Goal: Check status: Check status

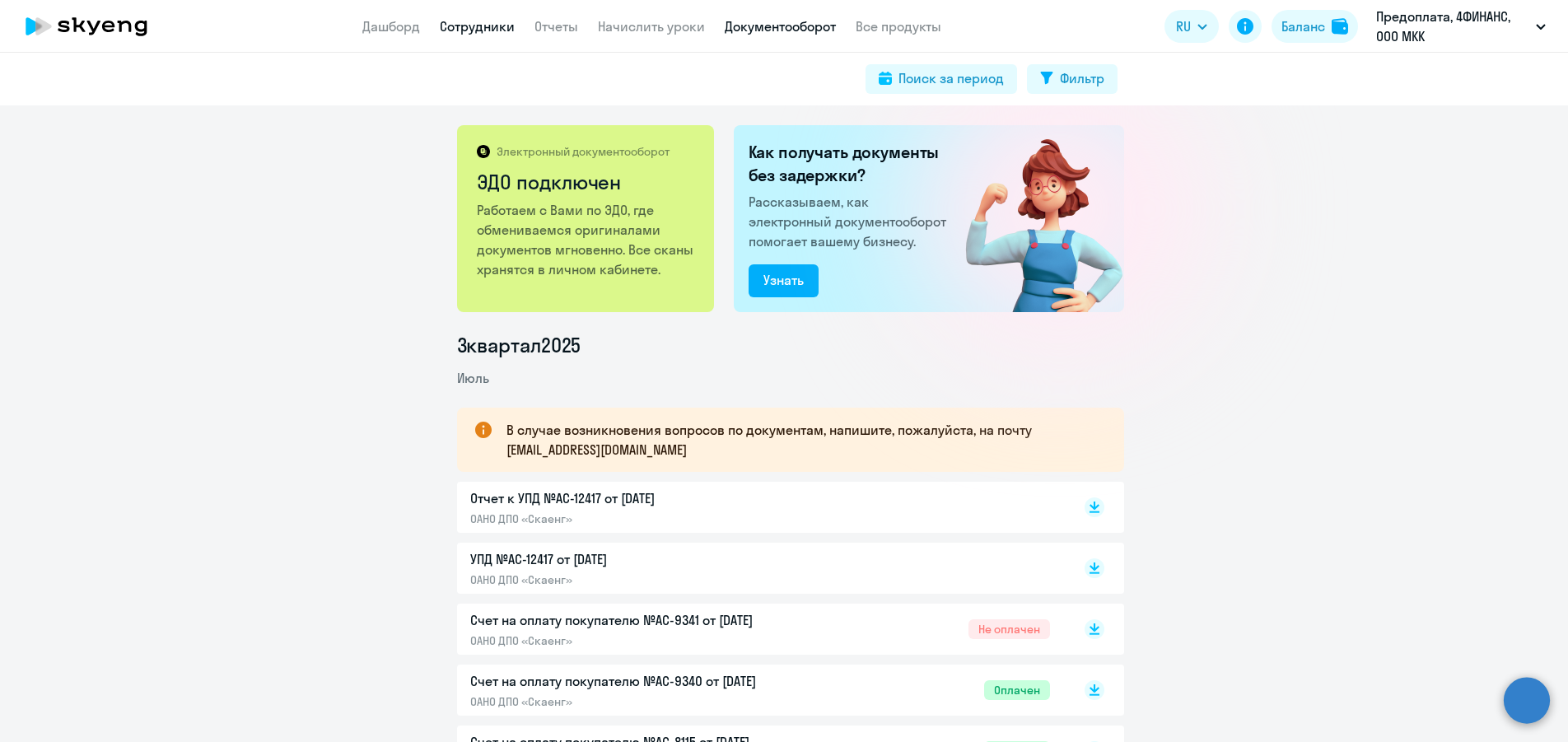
drag, startPoint x: 0, startPoint y: 0, endPoint x: 471, endPoint y: 22, distance: 471.5
click at [471, 22] on link "Сотрудники" at bounding box center [477, 27] width 75 height 17
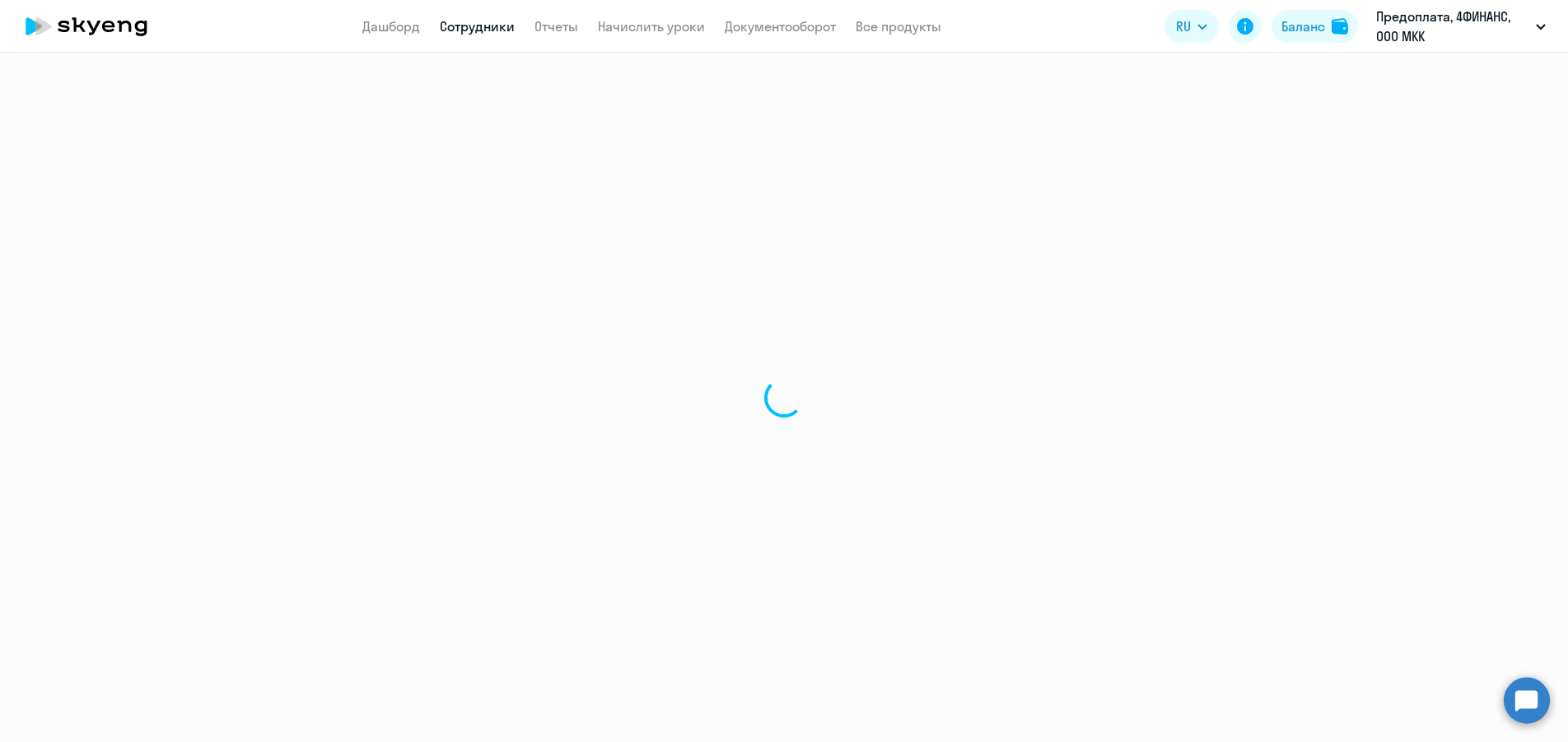
select select "30"
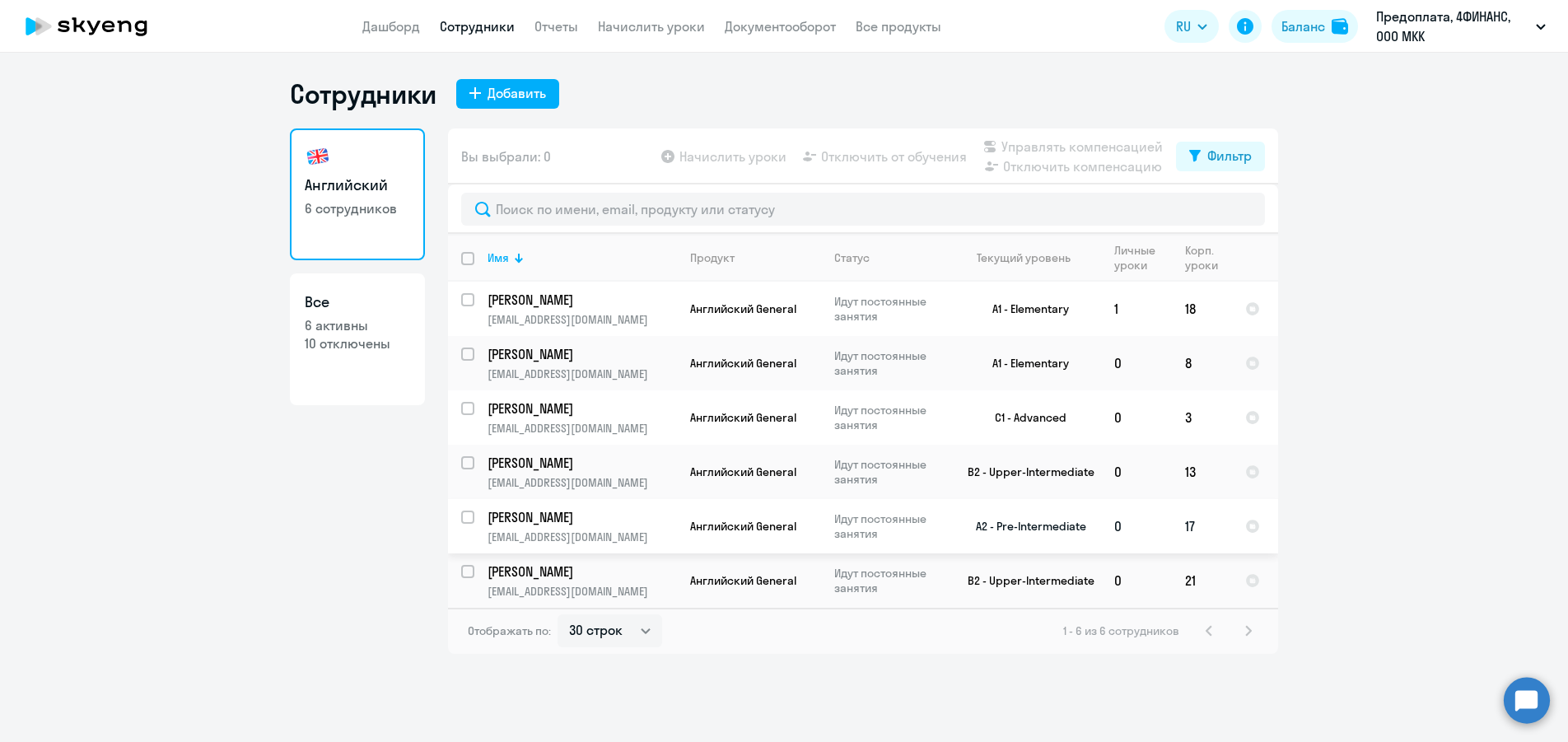
click at [654, 522] on p "[PERSON_NAME]" at bounding box center [581, 517] width 186 height 18
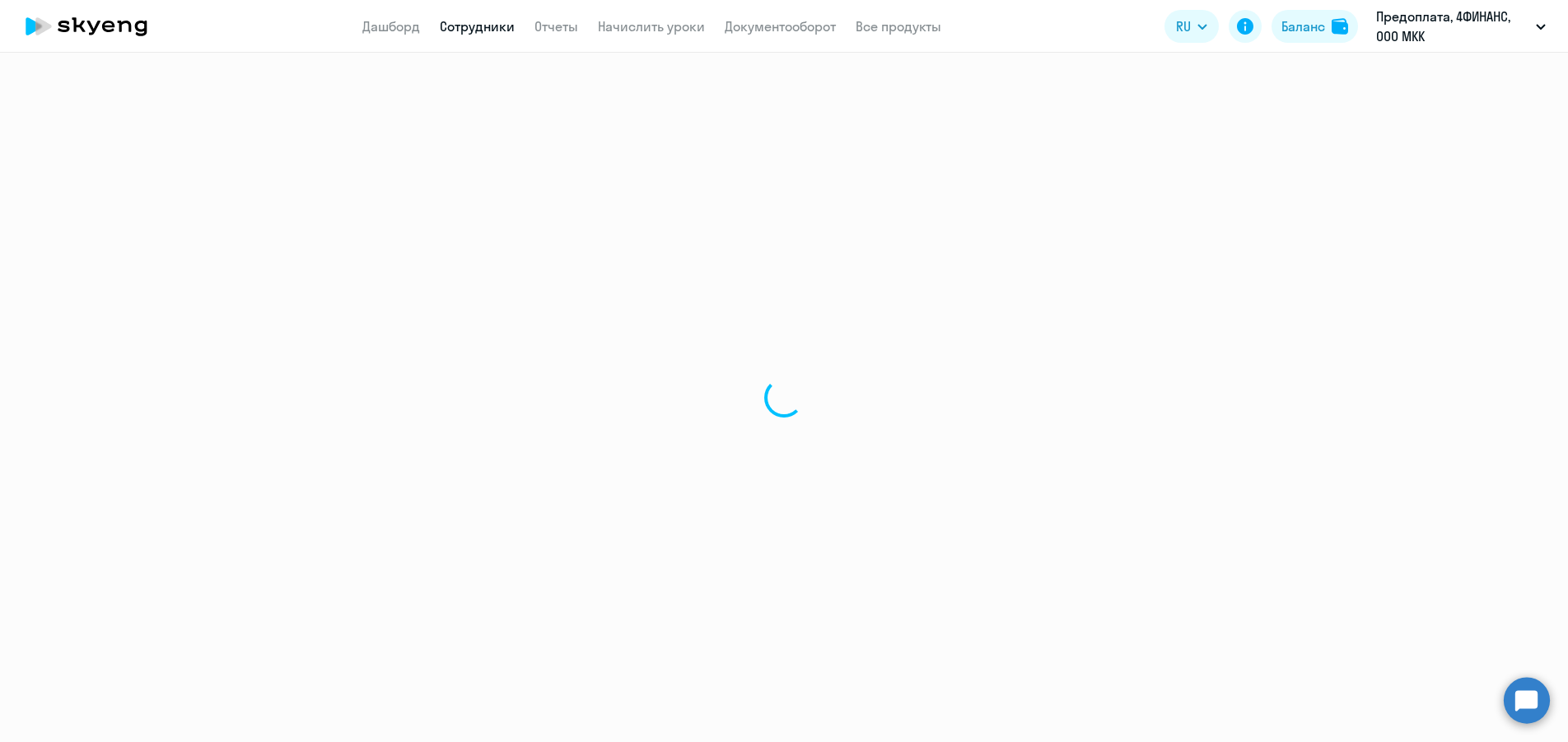
select select "english"
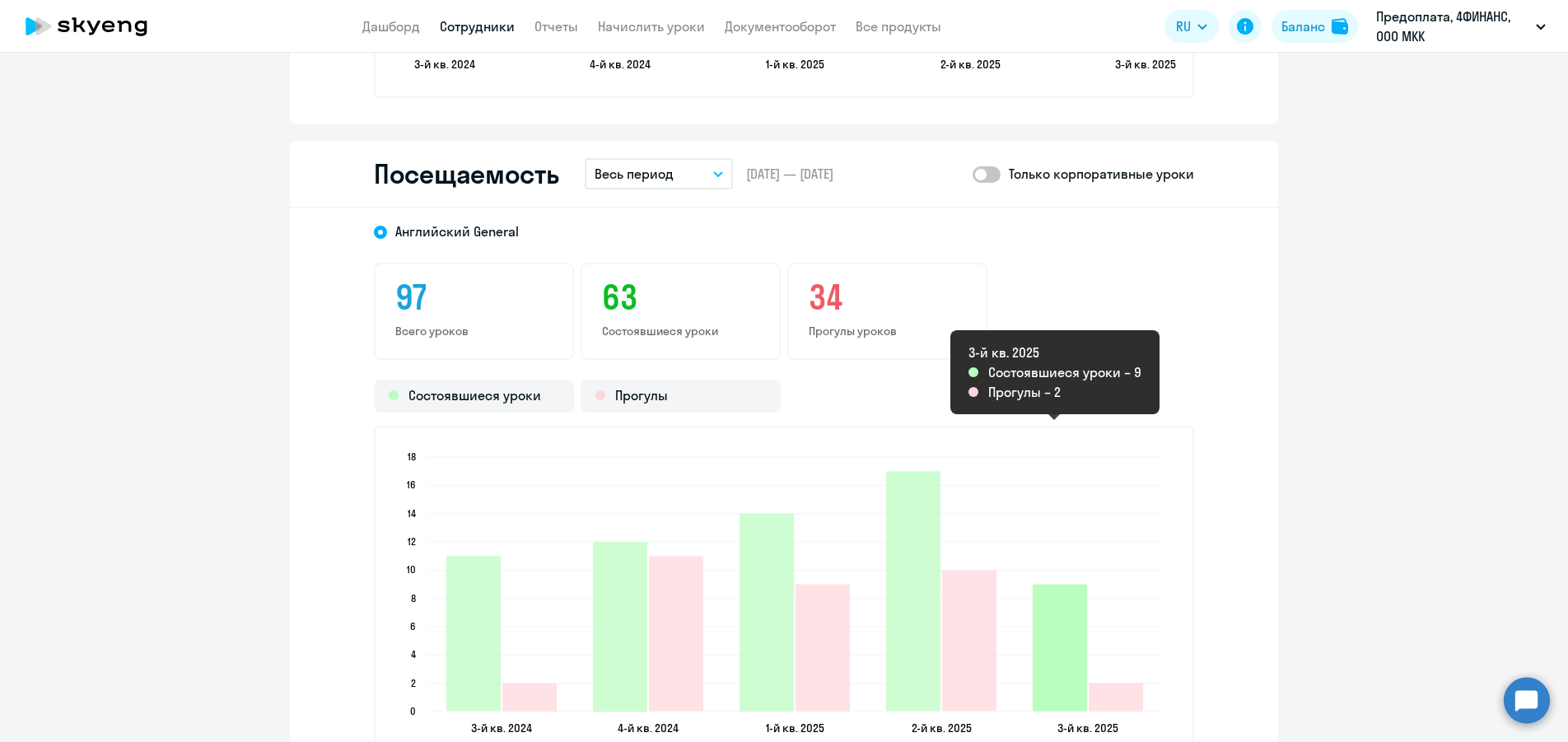
scroll to position [2059, 0]
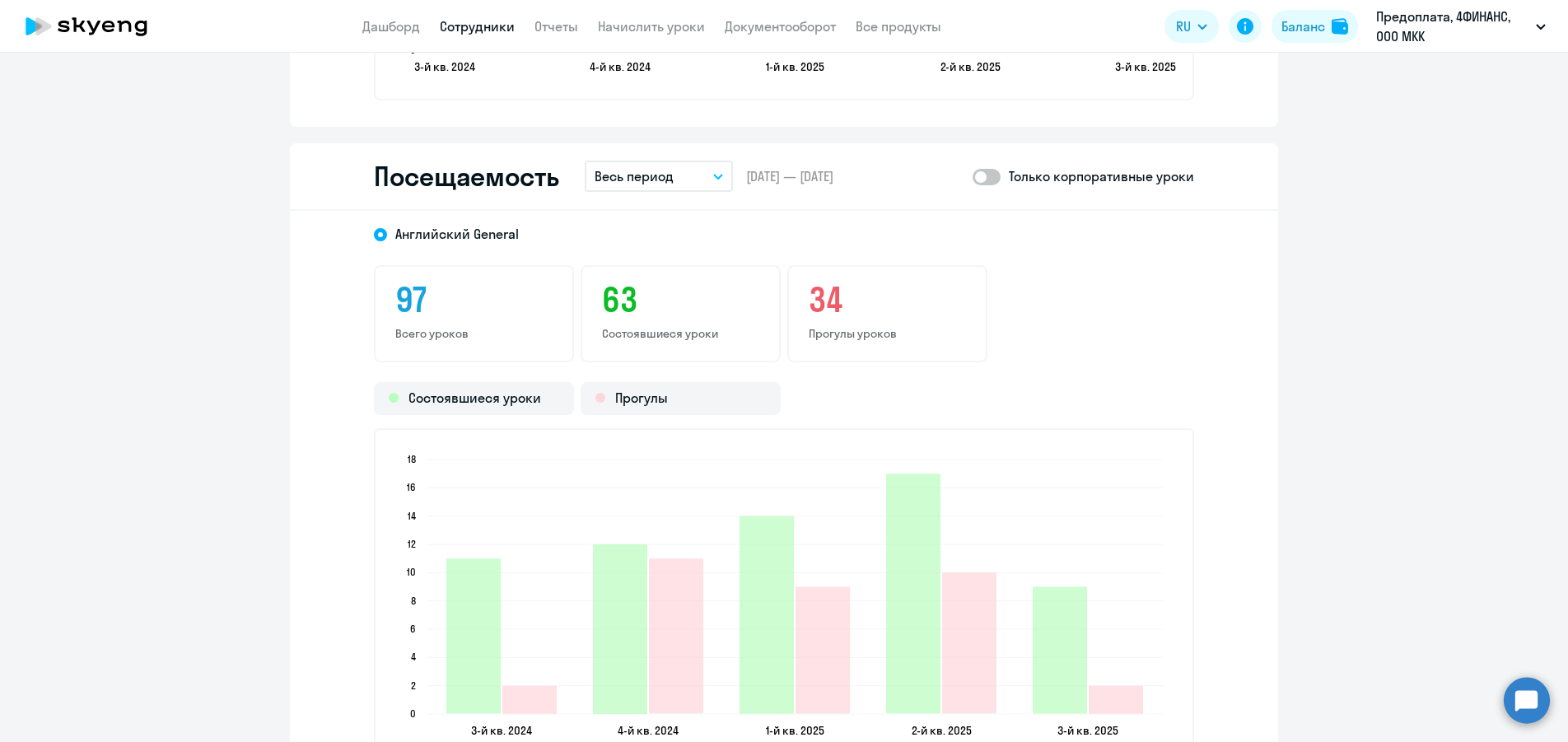
click at [662, 182] on p "Весь период" at bounding box center [634, 176] width 79 height 20
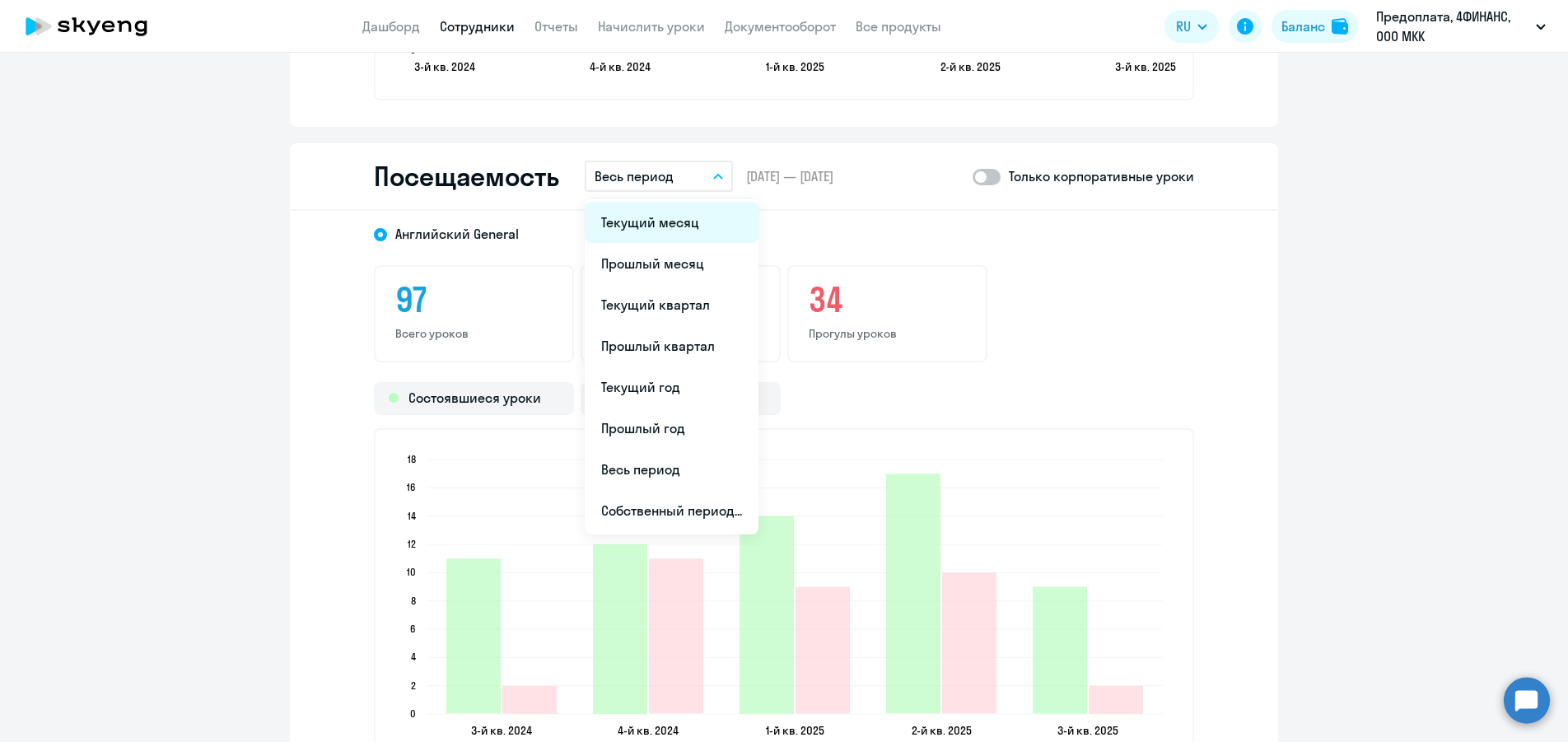
click at [661, 217] on li "Текущий месяц" at bounding box center [671, 222] width 173 height 41
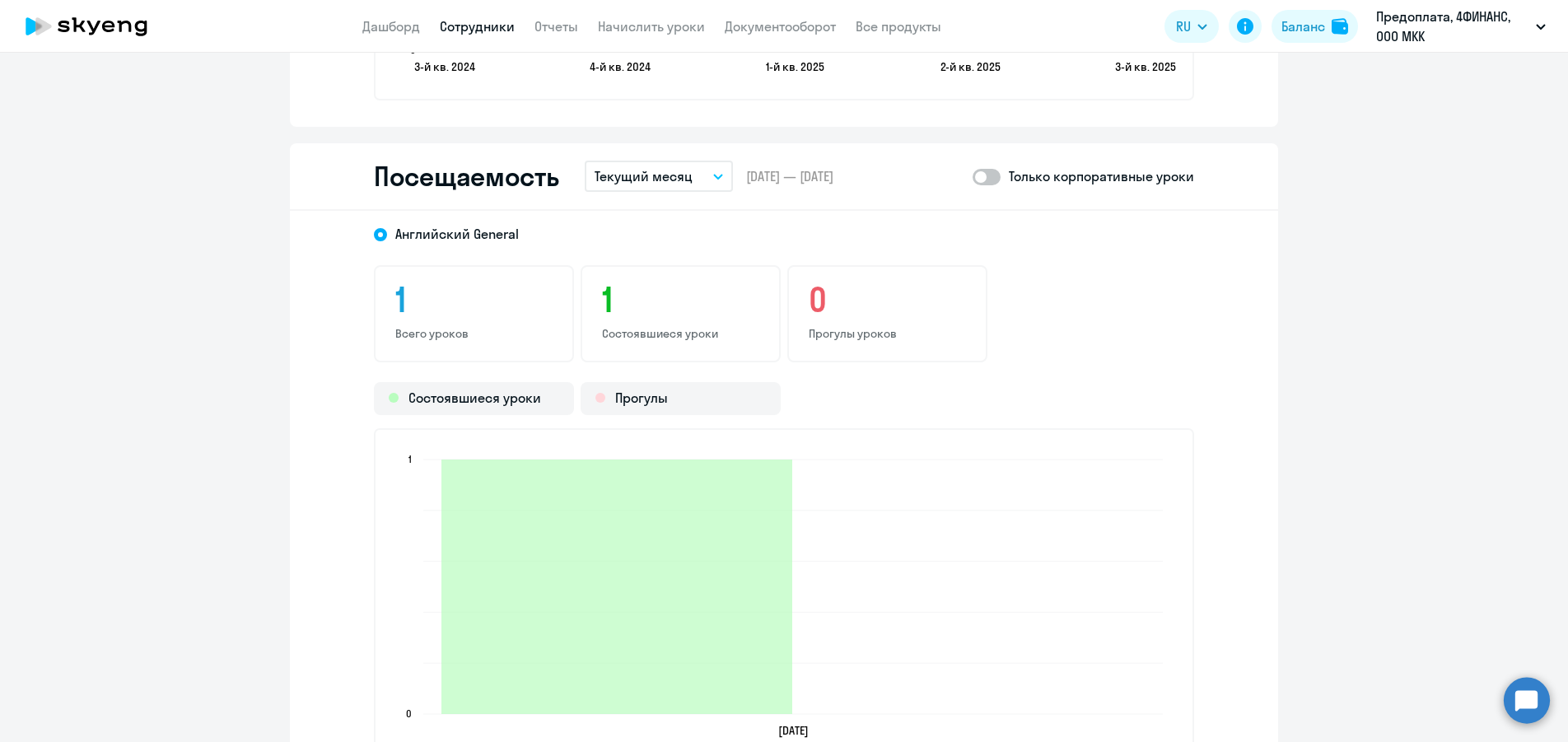
click at [674, 183] on p "Текущий месяц" at bounding box center [643, 176] width 98 height 20
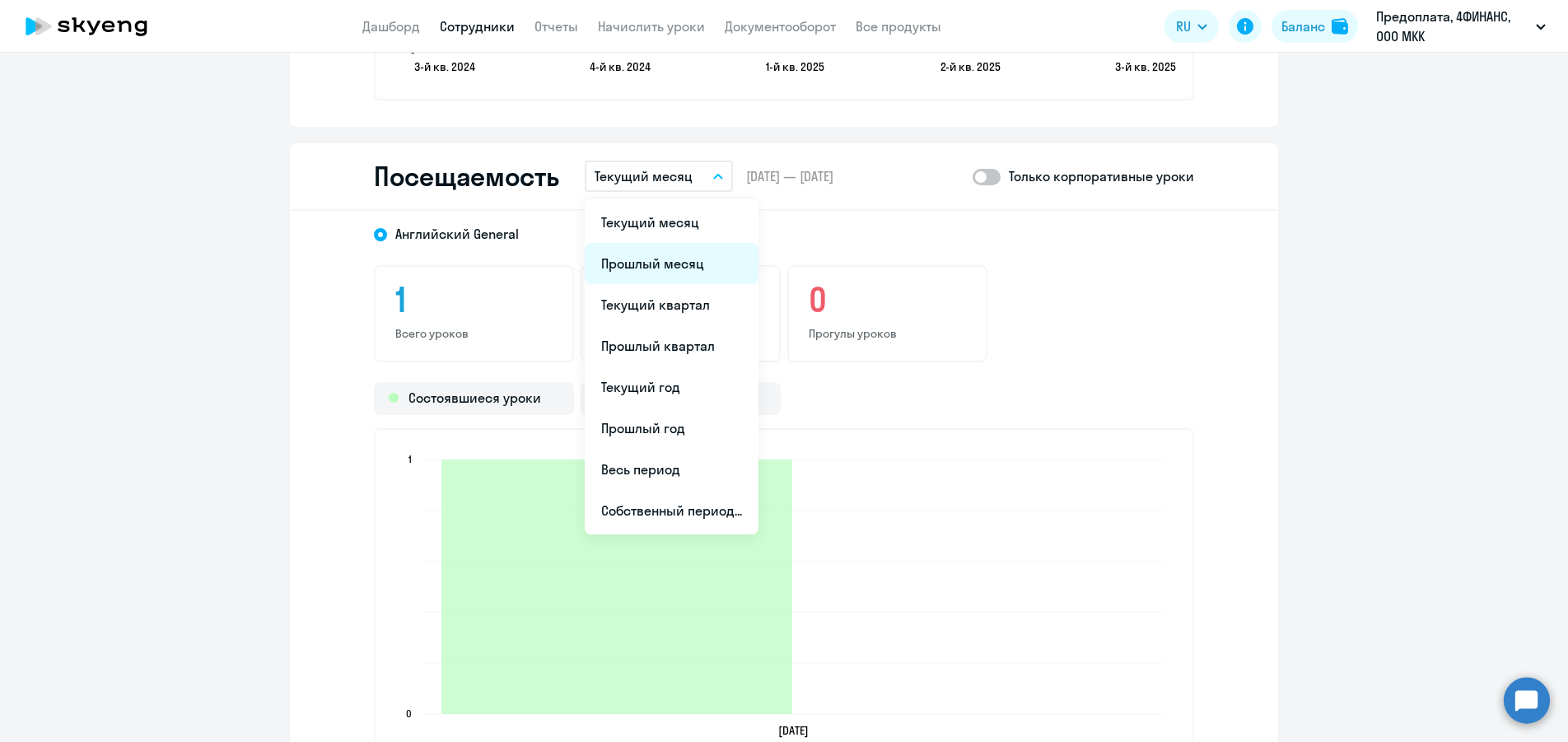
click at [693, 260] on li "Прошлый месяц" at bounding box center [671, 263] width 173 height 41
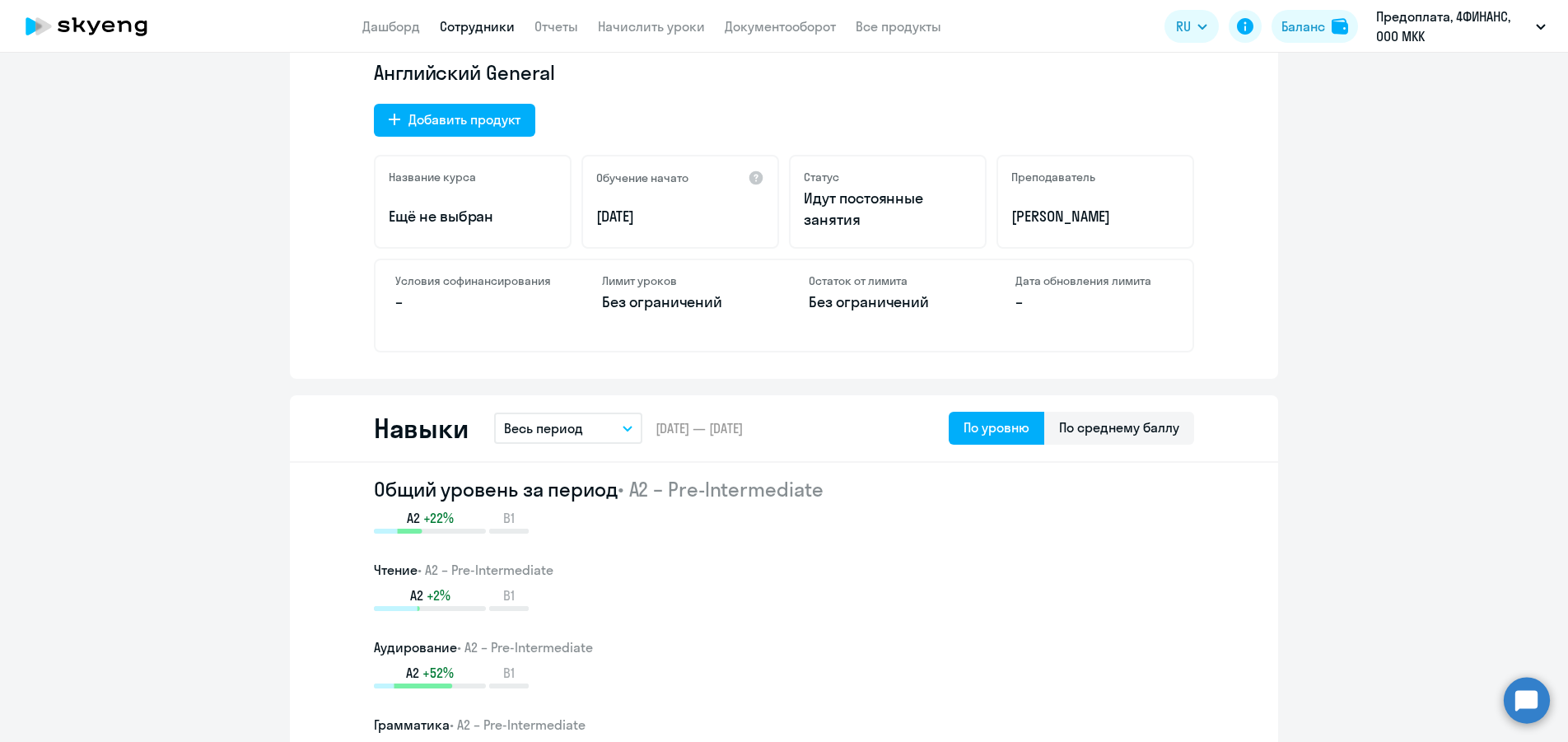
scroll to position [0, 0]
